Goal: Task Accomplishment & Management: Manage account settings

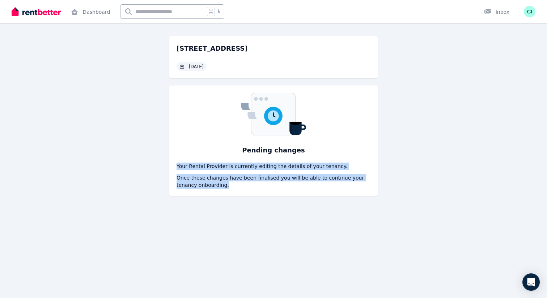
drag, startPoint x: 171, startPoint y: 163, endPoint x: 264, endPoint y: 187, distance: 95.7
click at [264, 187] on div "Pending changes Your Rental Provider is currently editing the details of your t…" at bounding box center [273, 140] width 209 height 110
click at [264, 187] on p "Once these changes have been finalised you will be able to continue your tenanc…" at bounding box center [274, 181] width 194 height 14
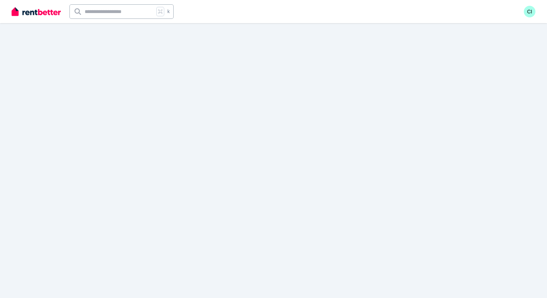
drag, startPoint x: 275, startPoint y: 158, endPoint x: 285, endPoint y: 159, distance: 9.4
click at [276, 158] on div at bounding box center [273, 149] width 547 height 298
click at [68, 136] on div at bounding box center [273, 149] width 547 height 298
